Goal: Task Accomplishment & Management: Manage account settings

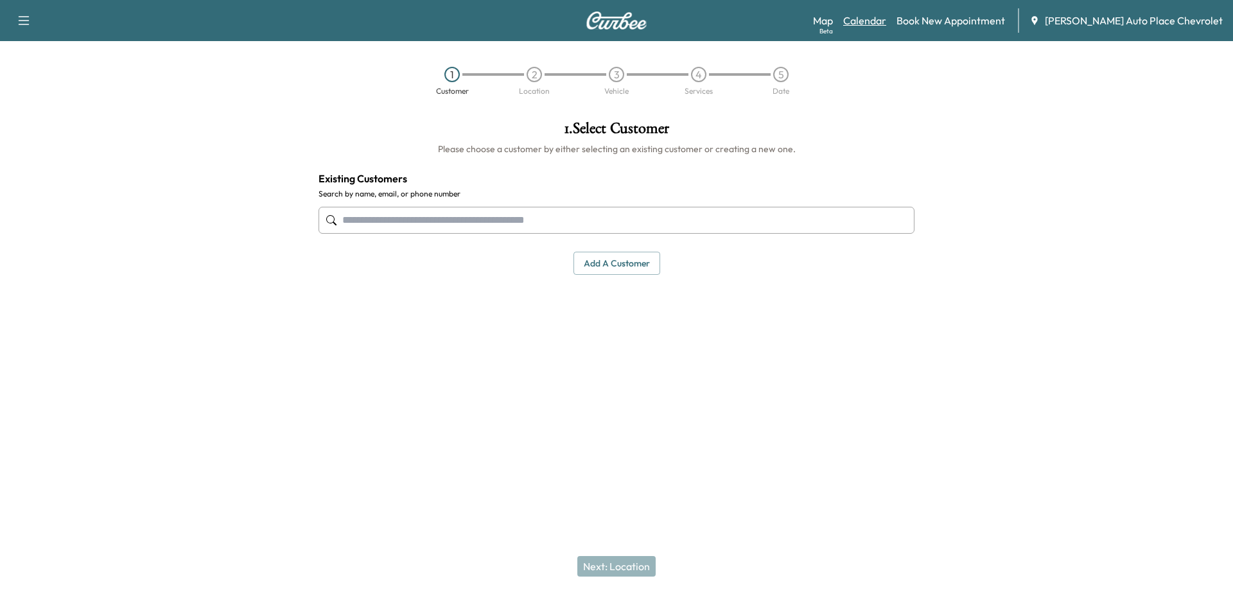
click at [886, 19] on link "Calendar" at bounding box center [864, 20] width 43 height 15
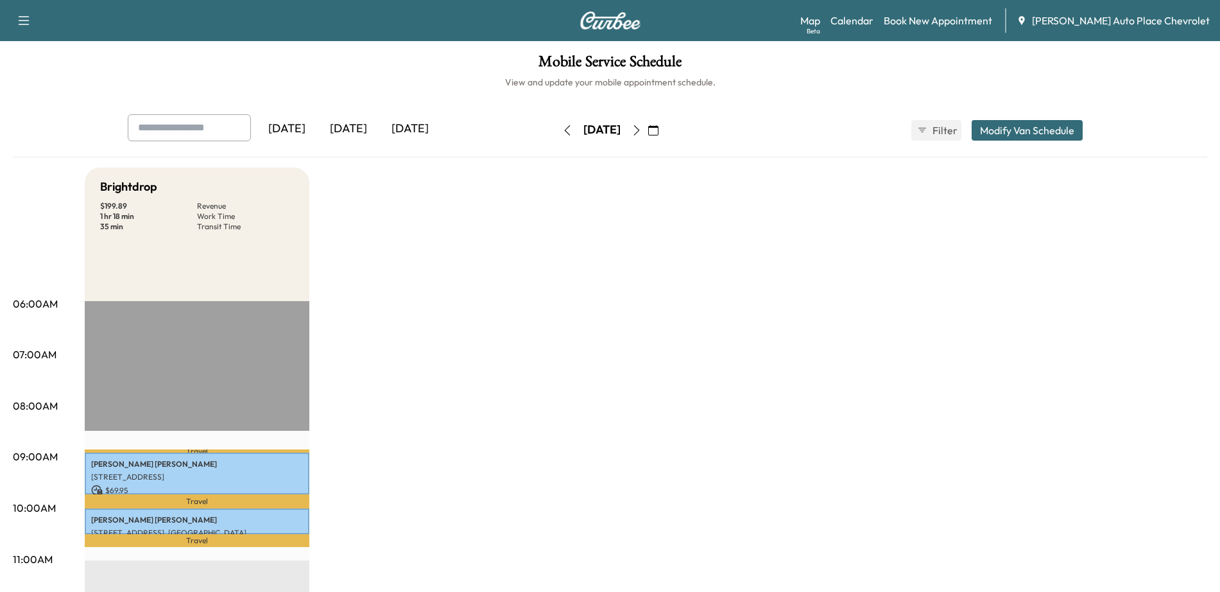
click at [642, 130] on icon "button" at bounding box center [637, 130] width 10 height 10
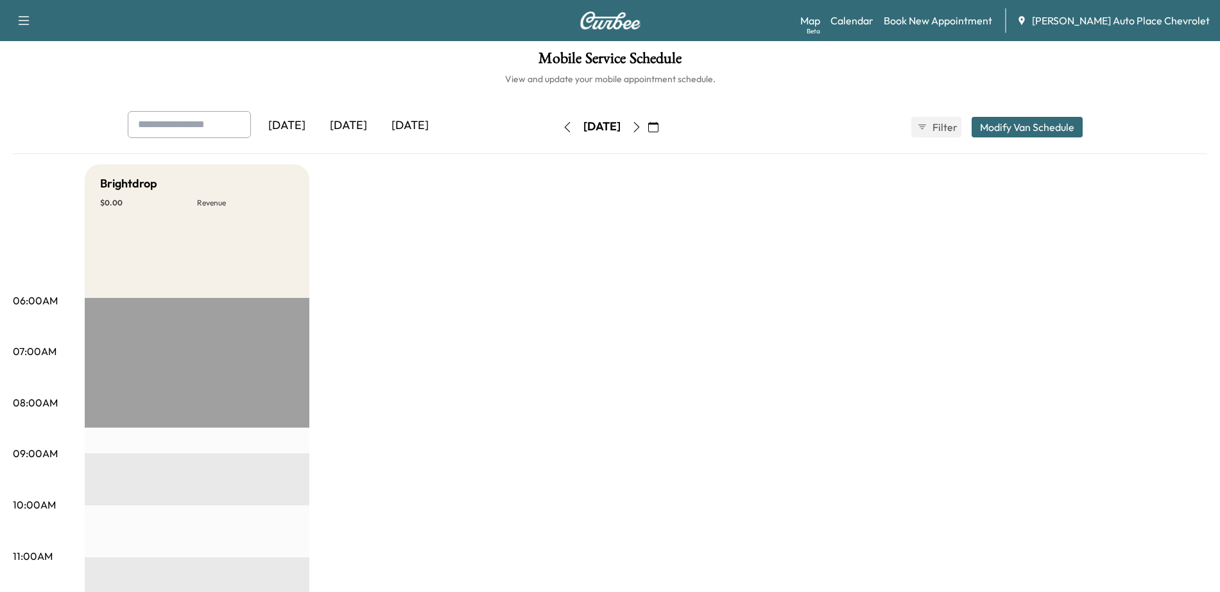
scroll to position [80, 0]
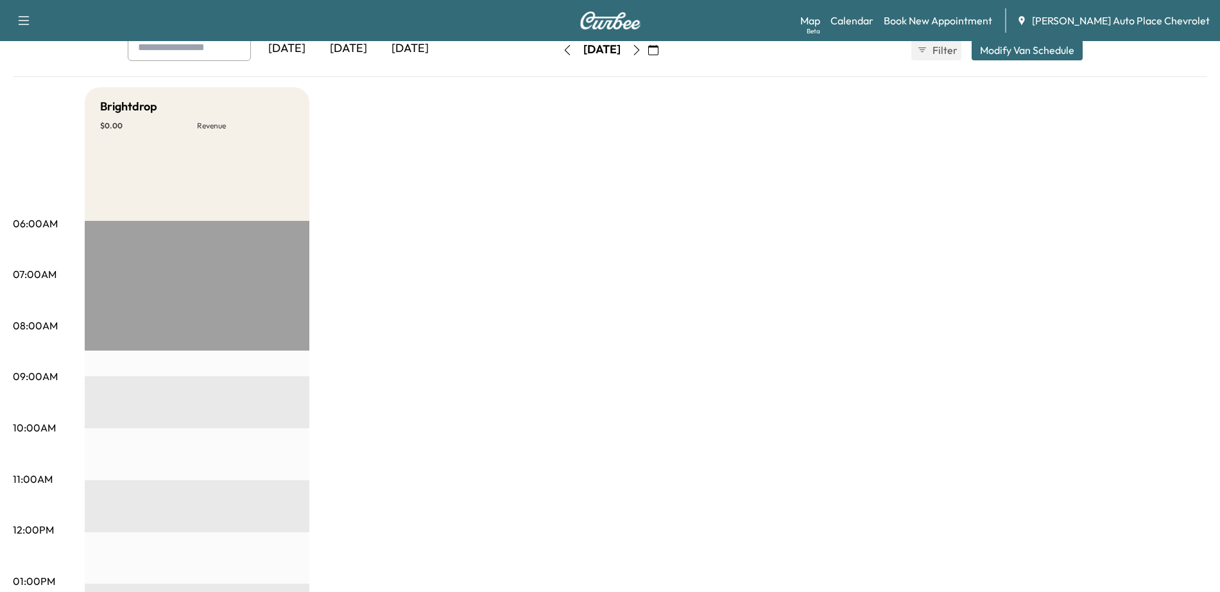
click at [639, 50] on icon "button" at bounding box center [637, 50] width 6 height 10
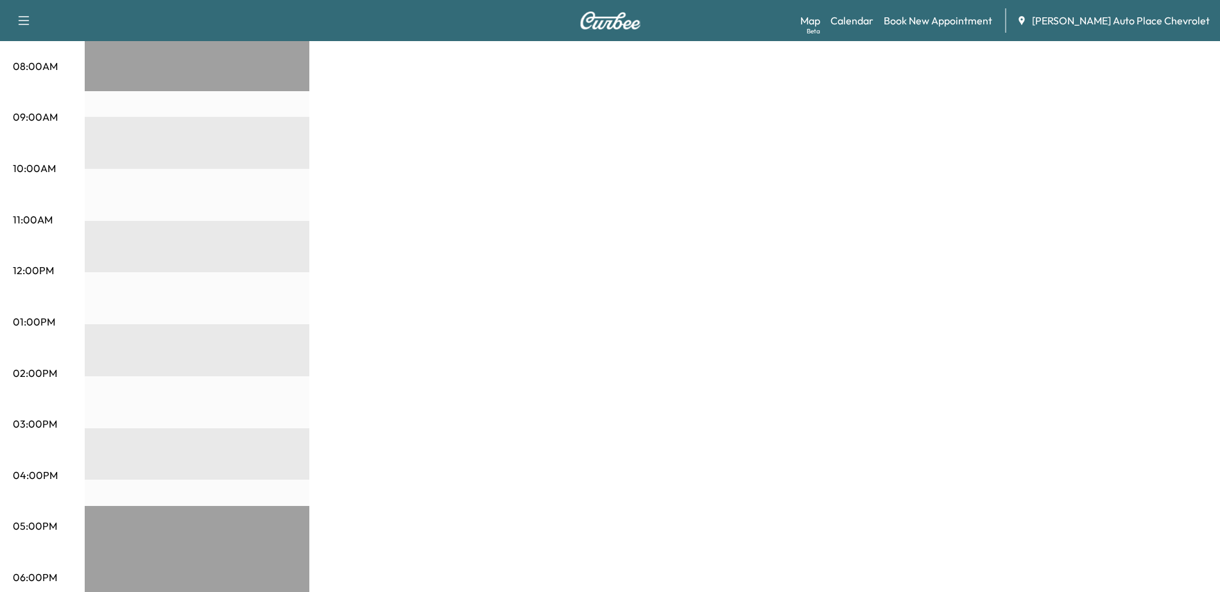
scroll to position [70, 0]
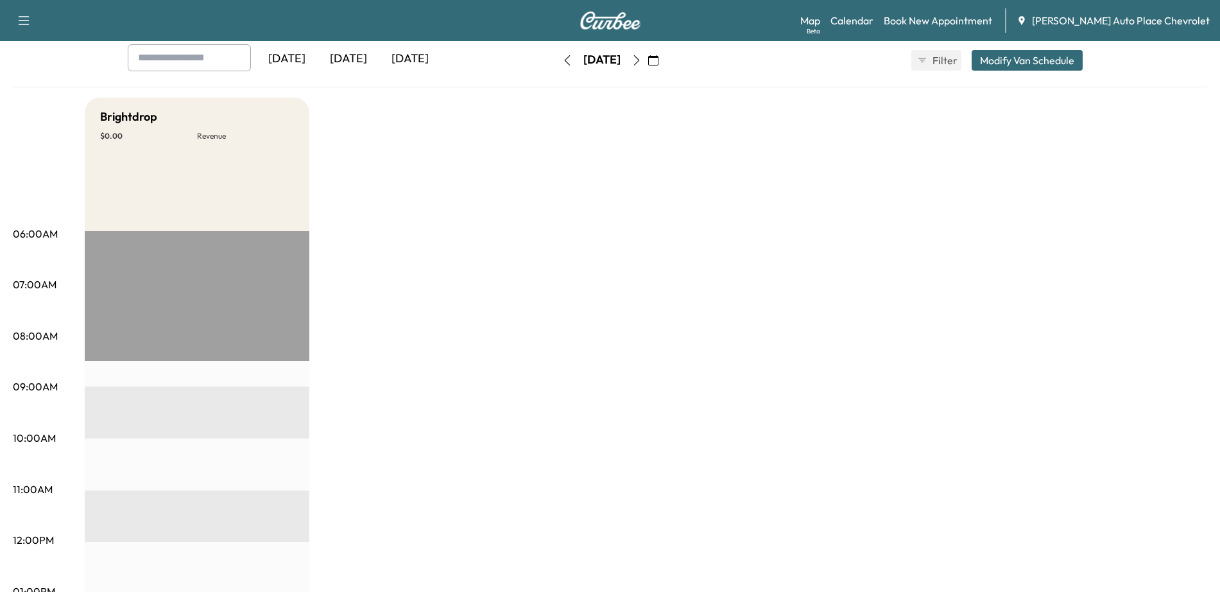
click at [642, 62] on icon "button" at bounding box center [637, 60] width 10 height 10
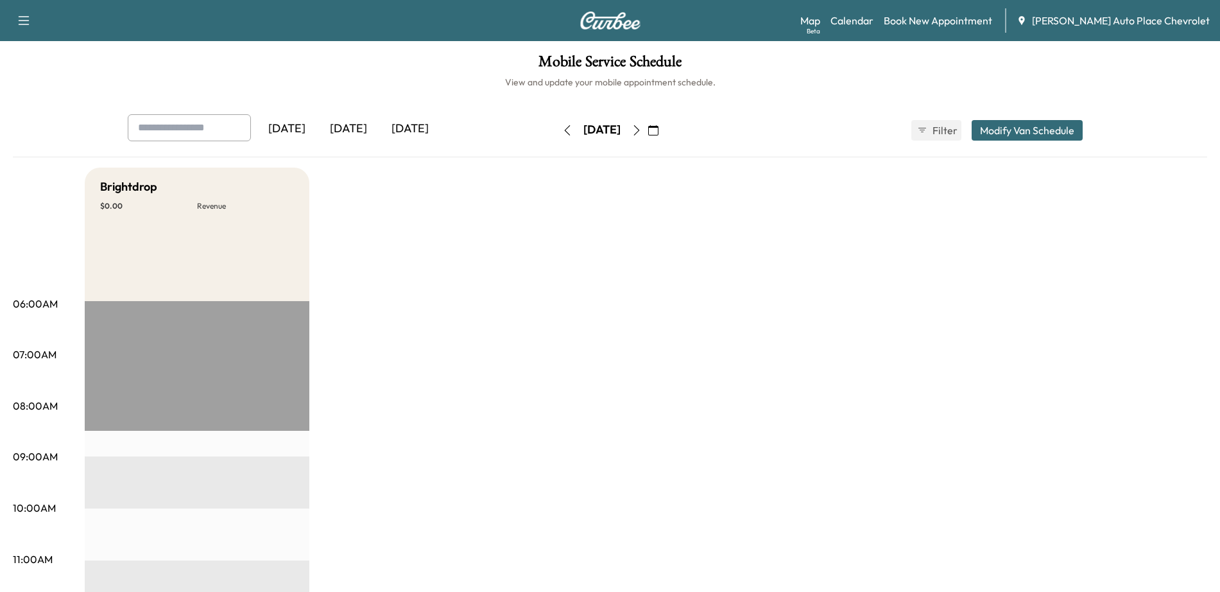
click at [659, 129] on icon "button" at bounding box center [653, 130] width 10 height 10
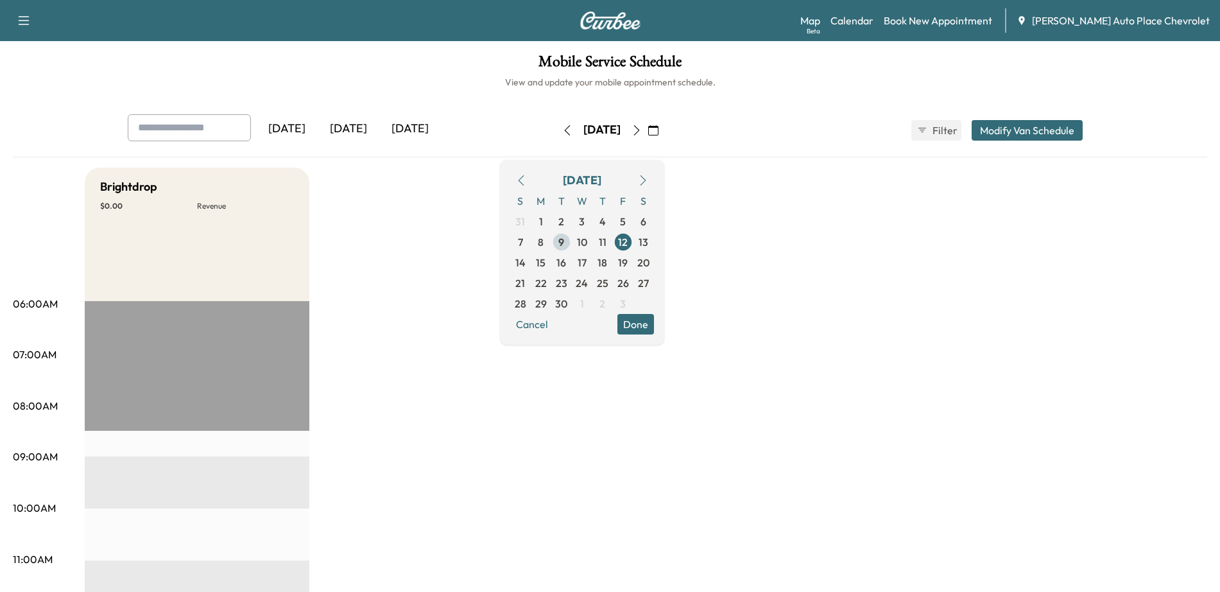
click at [564, 244] on span "9" at bounding box center [561, 241] width 6 height 15
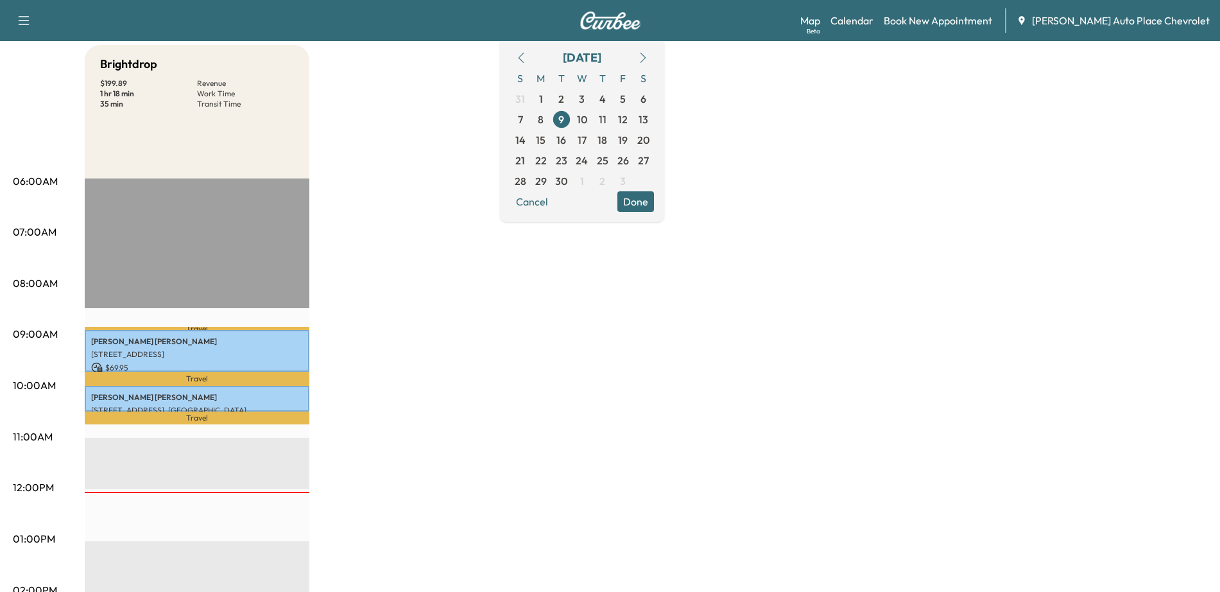
scroll to position [241, 0]
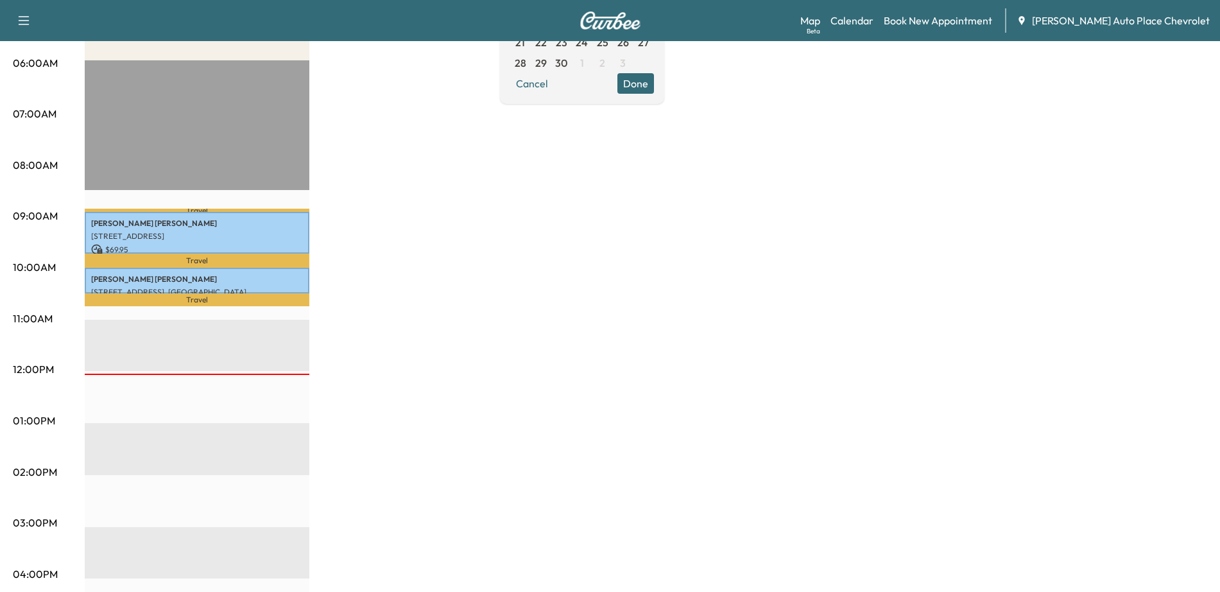
click at [714, 436] on div "Brightdrop $ 199.89 Revenue 1 hr 18 min Work Time 35 min Transit Time Travel [P…" at bounding box center [646, 408] width 1123 height 963
